Goal: Task Accomplishment & Management: Manage account settings

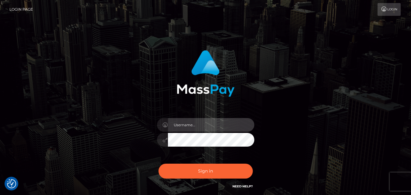
type input "paranoicac@gmail.com"
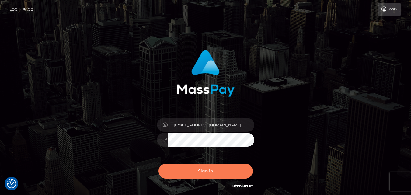
click at [204, 172] on button "Sign in" at bounding box center [205, 171] width 94 height 15
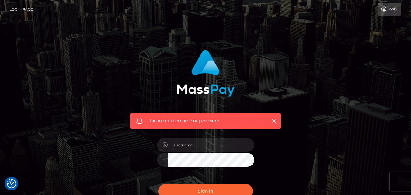
click at [190, 152] on div at bounding box center [205, 156] width 106 height 46
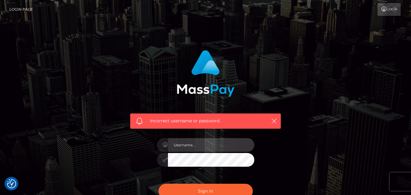
click at [192, 145] on input "text" at bounding box center [211, 145] width 86 height 14
type input "paranoicac@gmail.com"
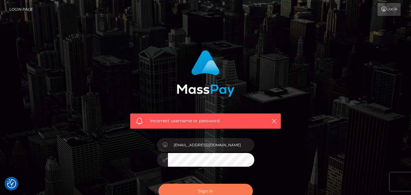
click at [208, 187] on button "Sign in" at bounding box center [205, 191] width 94 height 15
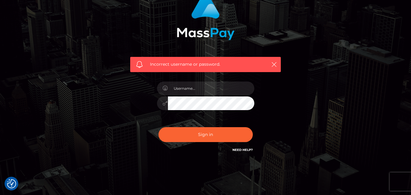
scroll to position [71, 0]
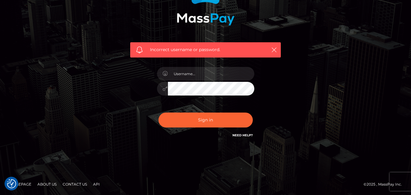
click at [397, 178] on footer "Homepage About Us Contact Us API © 2025 , MassPay Inc." at bounding box center [205, 184] width 411 height 21
click at [208, 102] on div at bounding box center [205, 85] width 106 height 46
type input "paranoicac@gmail.com"
click at [156, 88] on div "paranoicac@gmail.com" at bounding box center [205, 85] width 106 height 46
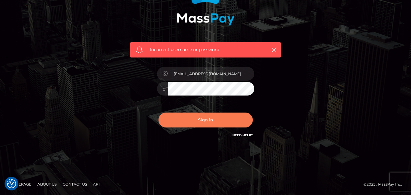
click at [194, 118] on button "Sign in" at bounding box center [205, 119] width 94 height 15
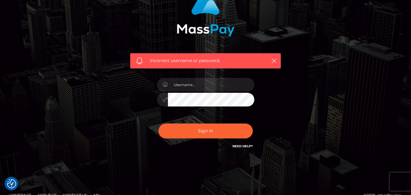
scroll to position [61, 0]
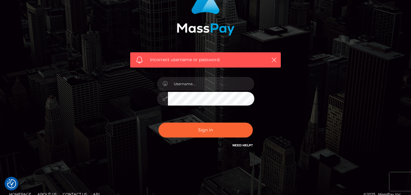
click at [244, 146] on link "Need Help?" at bounding box center [242, 145] width 20 height 4
click at [242, 144] on link "Need Help?" at bounding box center [242, 145] width 20 height 4
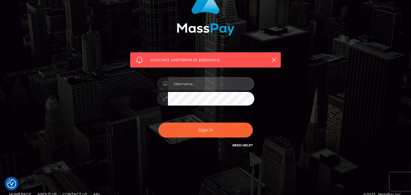
click at [198, 81] on input "text" at bounding box center [211, 84] width 86 height 14
